Goal: Information Seeking & Learning: Learn about a topic

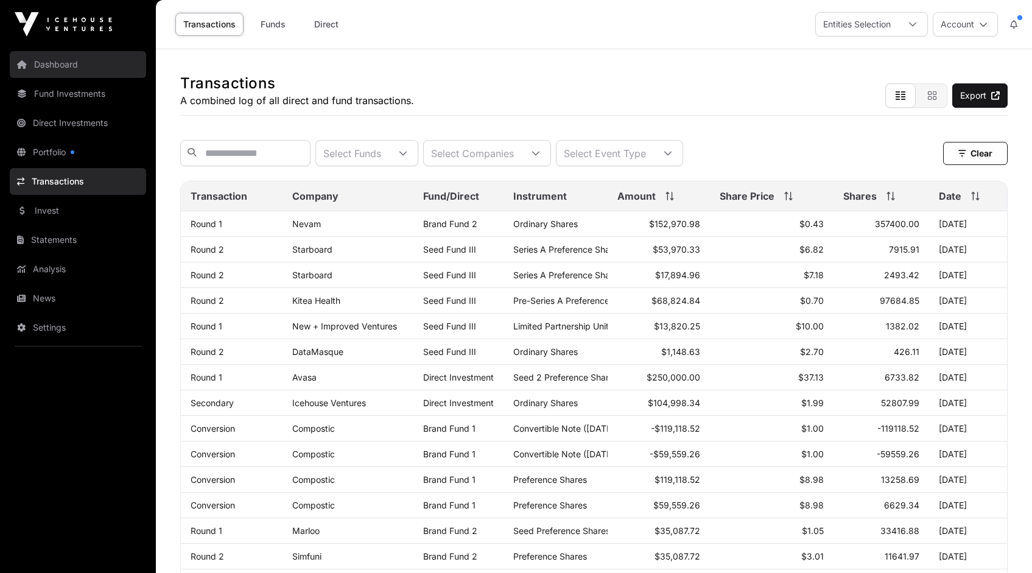
click at [51, 64] on link "Dashboard" at bounding box center [78, 64] width 136 height 27
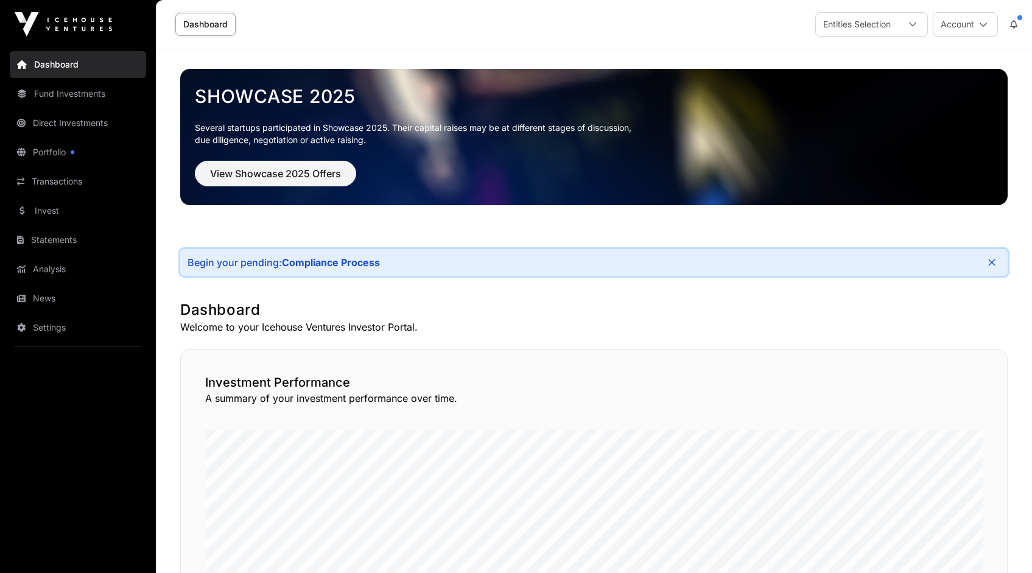
click at [492, 128] on p "Several startups participated in Showcase 2025. Their capital raises may be at …" at bounding box center [594, 134] width 798 height 24
click at [293, 173] on span "View Showcase 2025 Offers" at bounding box center [275, 173] width 131 height 15
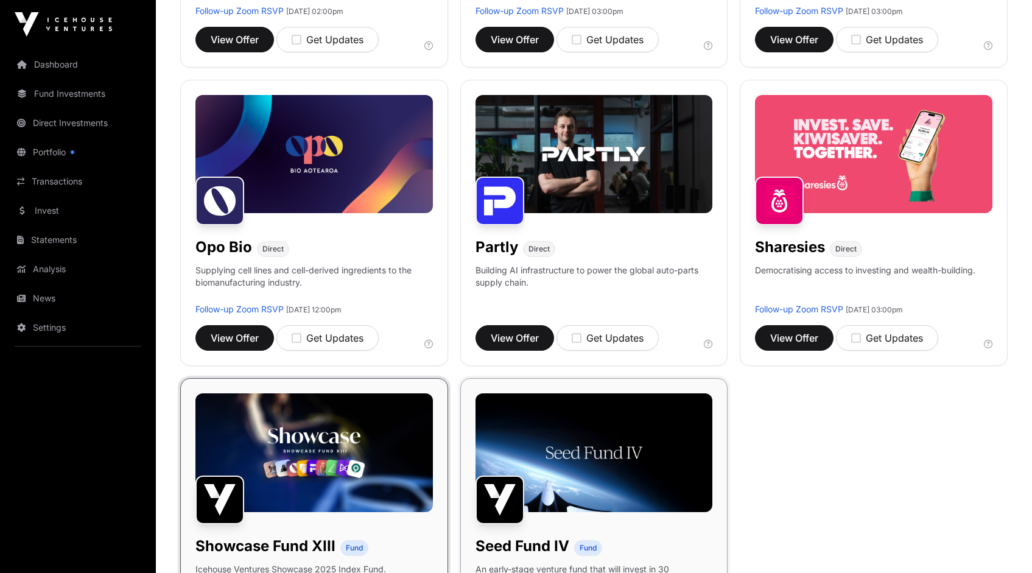
scroll to position [753, 0]
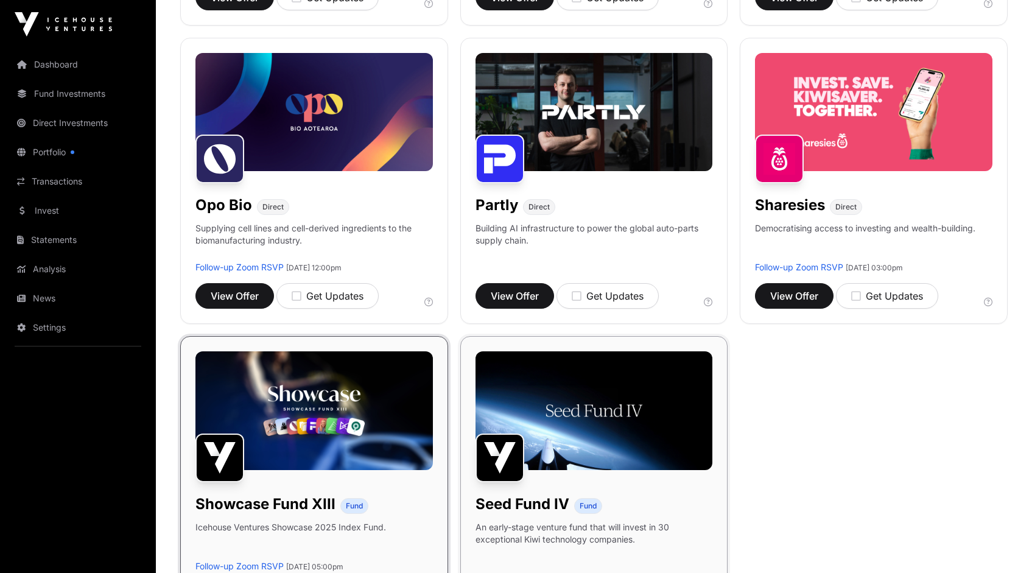
click at [589, 403] on img at bounding box center [593, 410] width 237 height 119
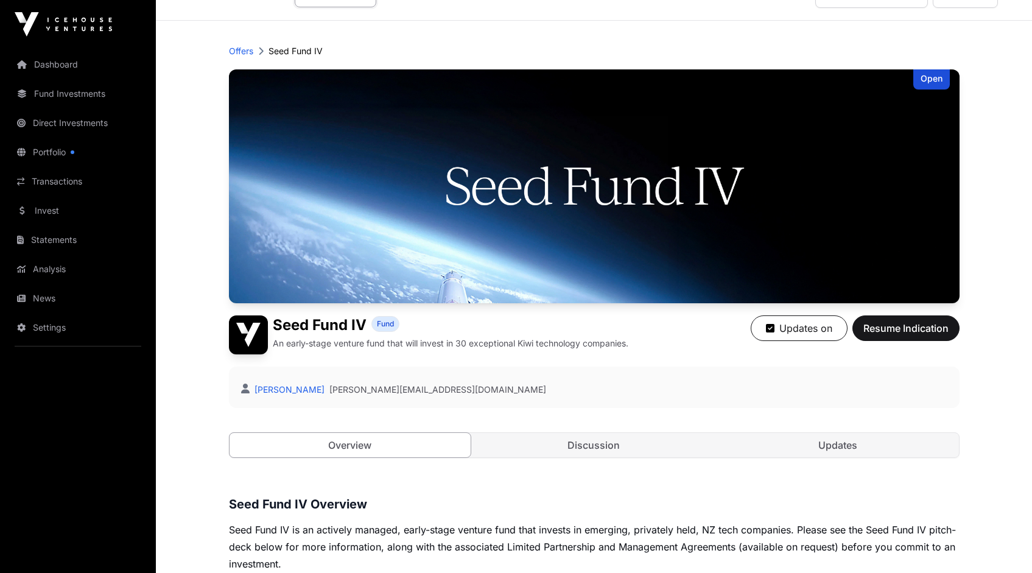
scroll to position [68, 0]
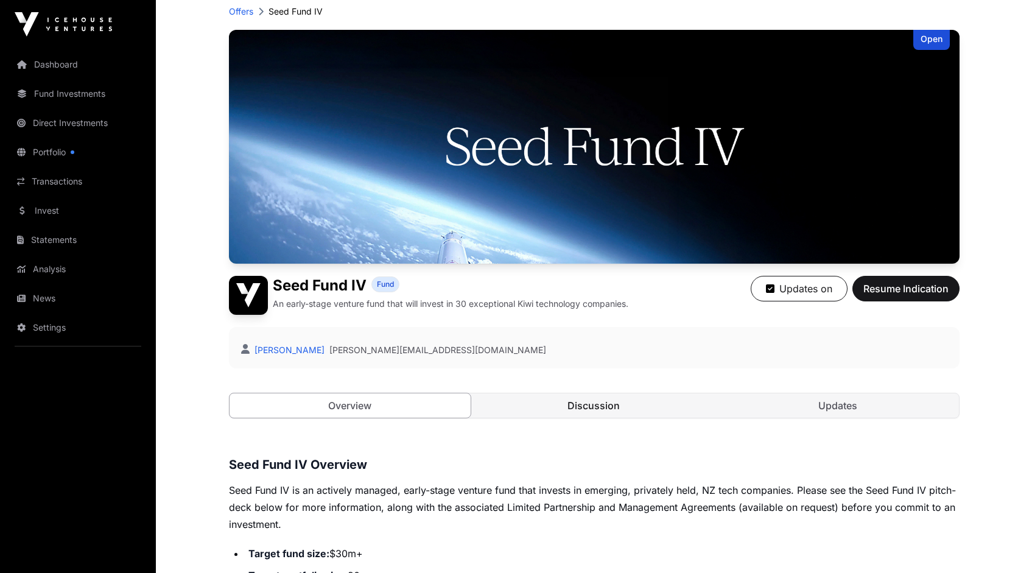
click at [589, 403] on link "Discussion" at bounding box center [594, 405] width 242 height 24
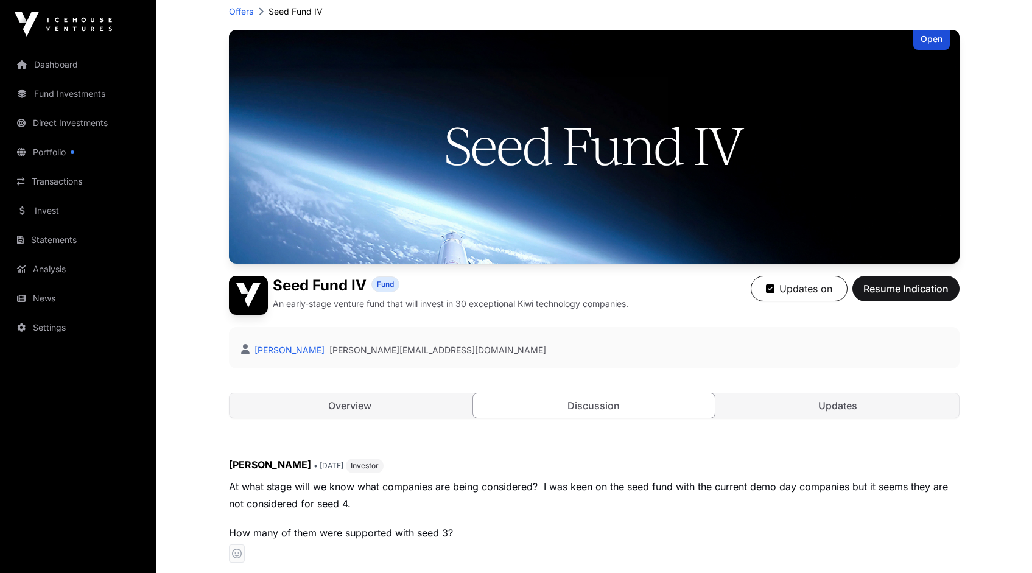
click at [589, 403] on link "Discussion" at bounding box center [593, 406] width 243 height 26
